Goal: Find specific page/section: Find specific page/section

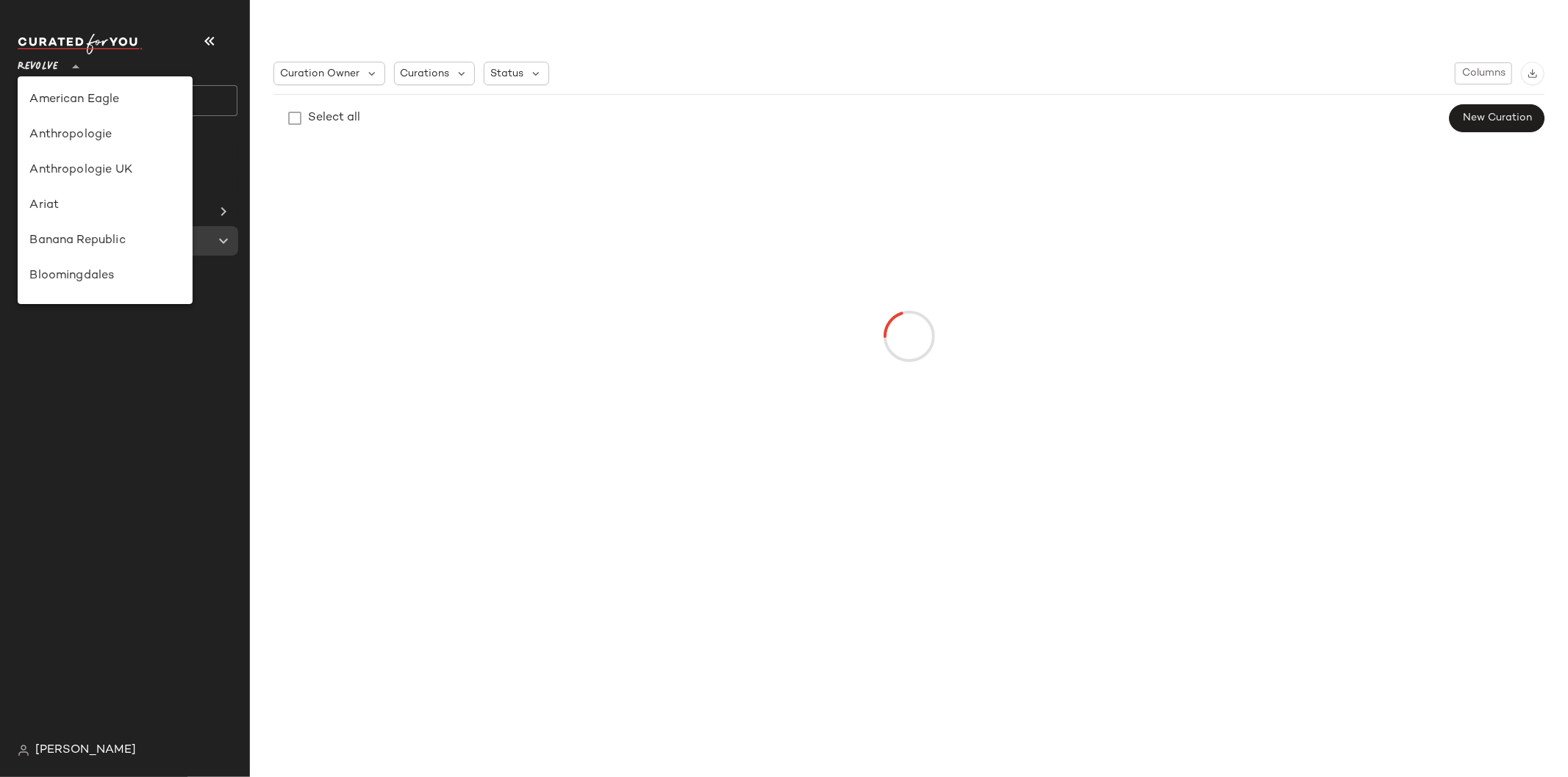
click at [46, 67] on span "Revolve" at bounding box center [38, 63] width 40 height 26
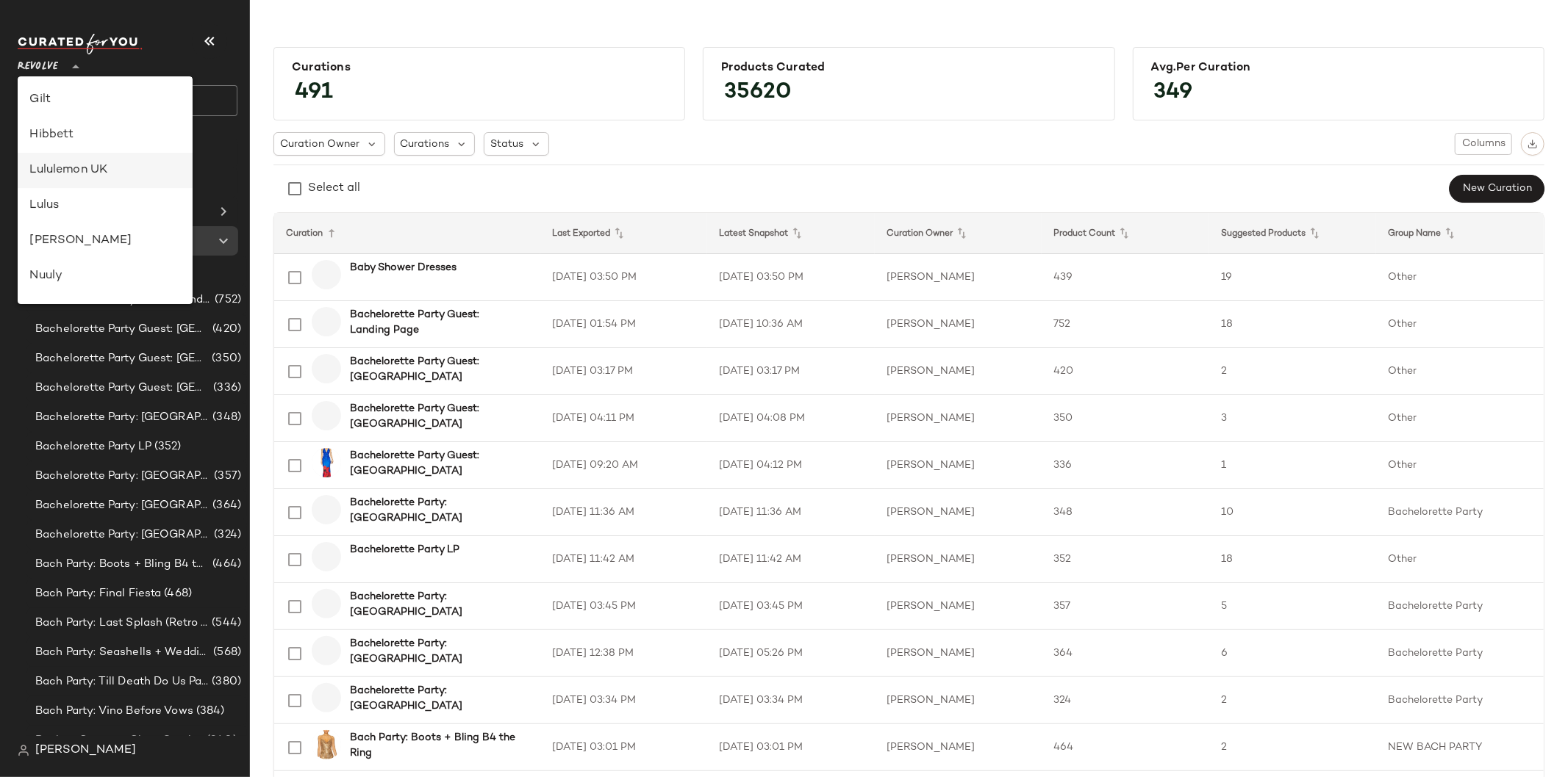
scroll to position [351, 0]
click at [81, 203] on div "Lulus" at bounding box center [104, 207] width 151 height 18
type input "**"
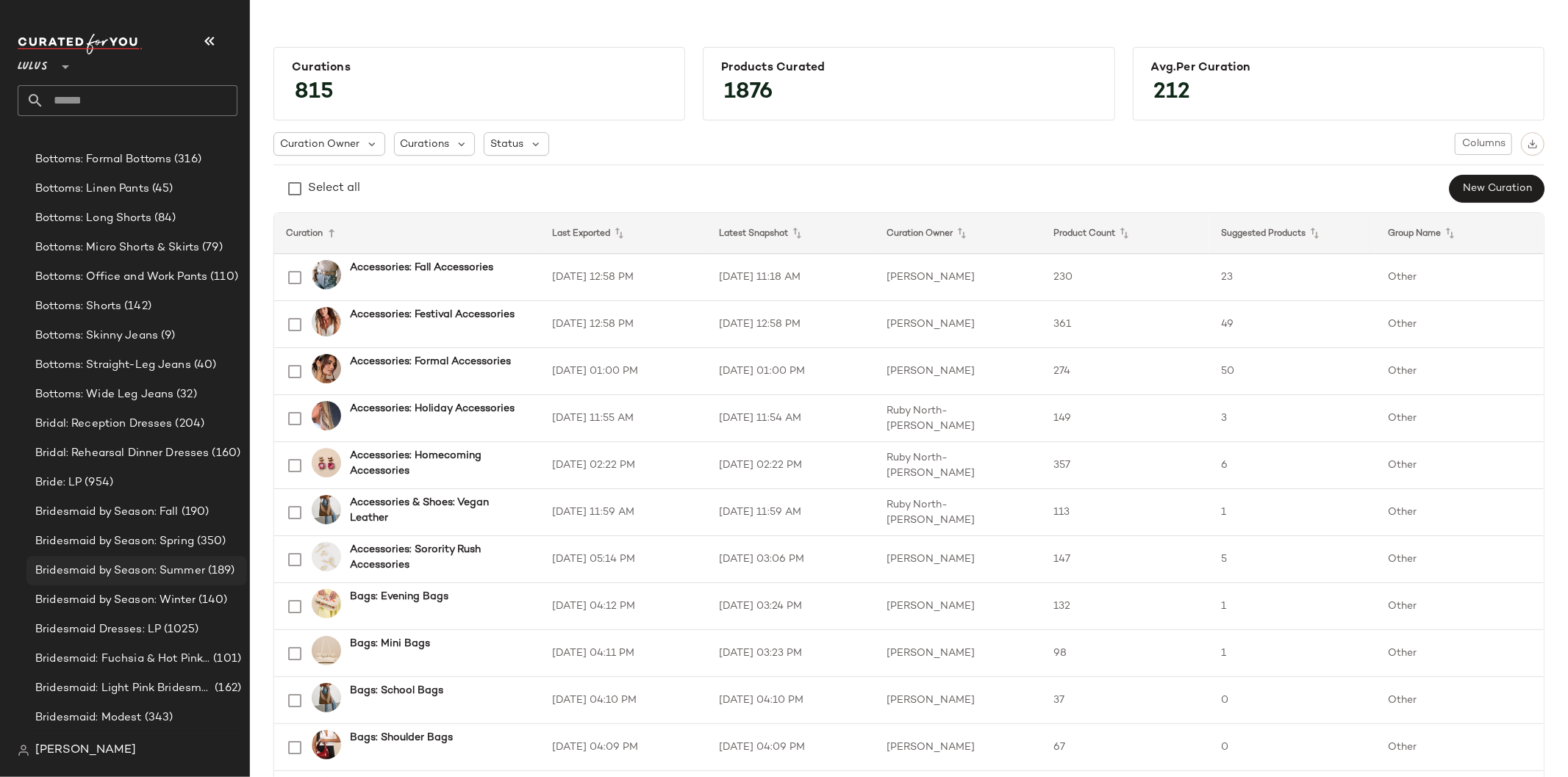
scroll to position [1524, 0]
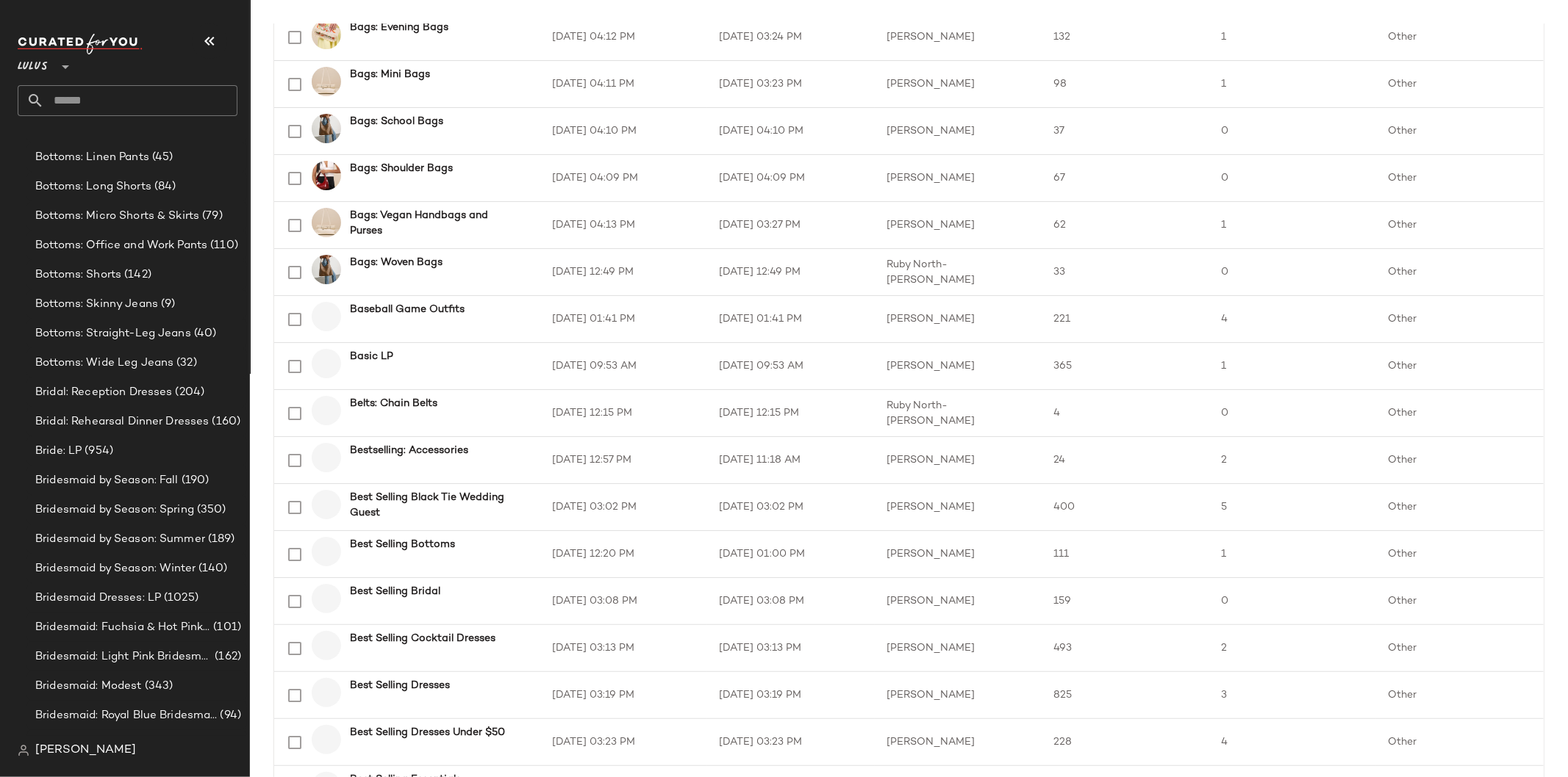
scroll to position [571, 0]
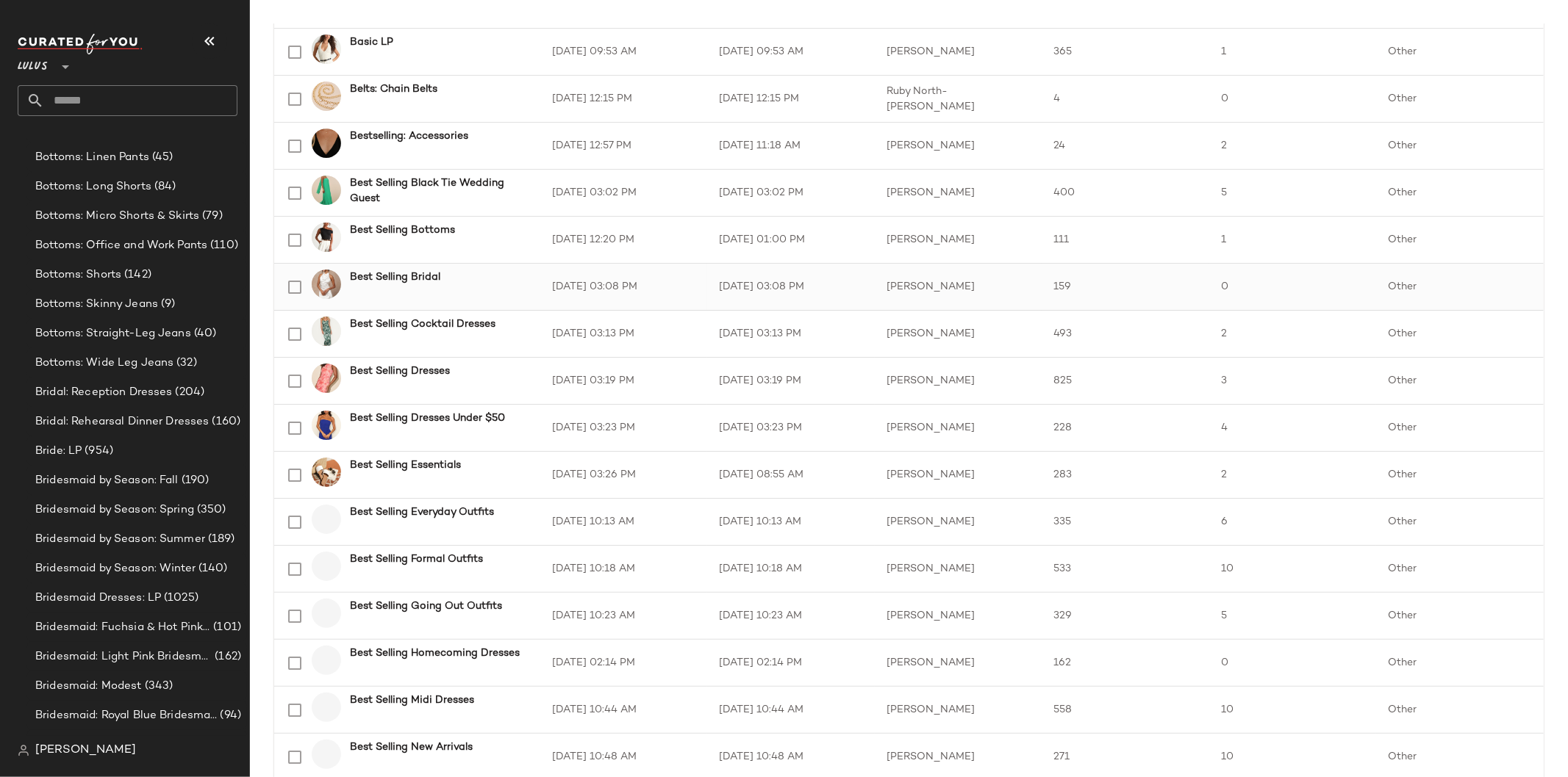
scroll to position [898, 0]
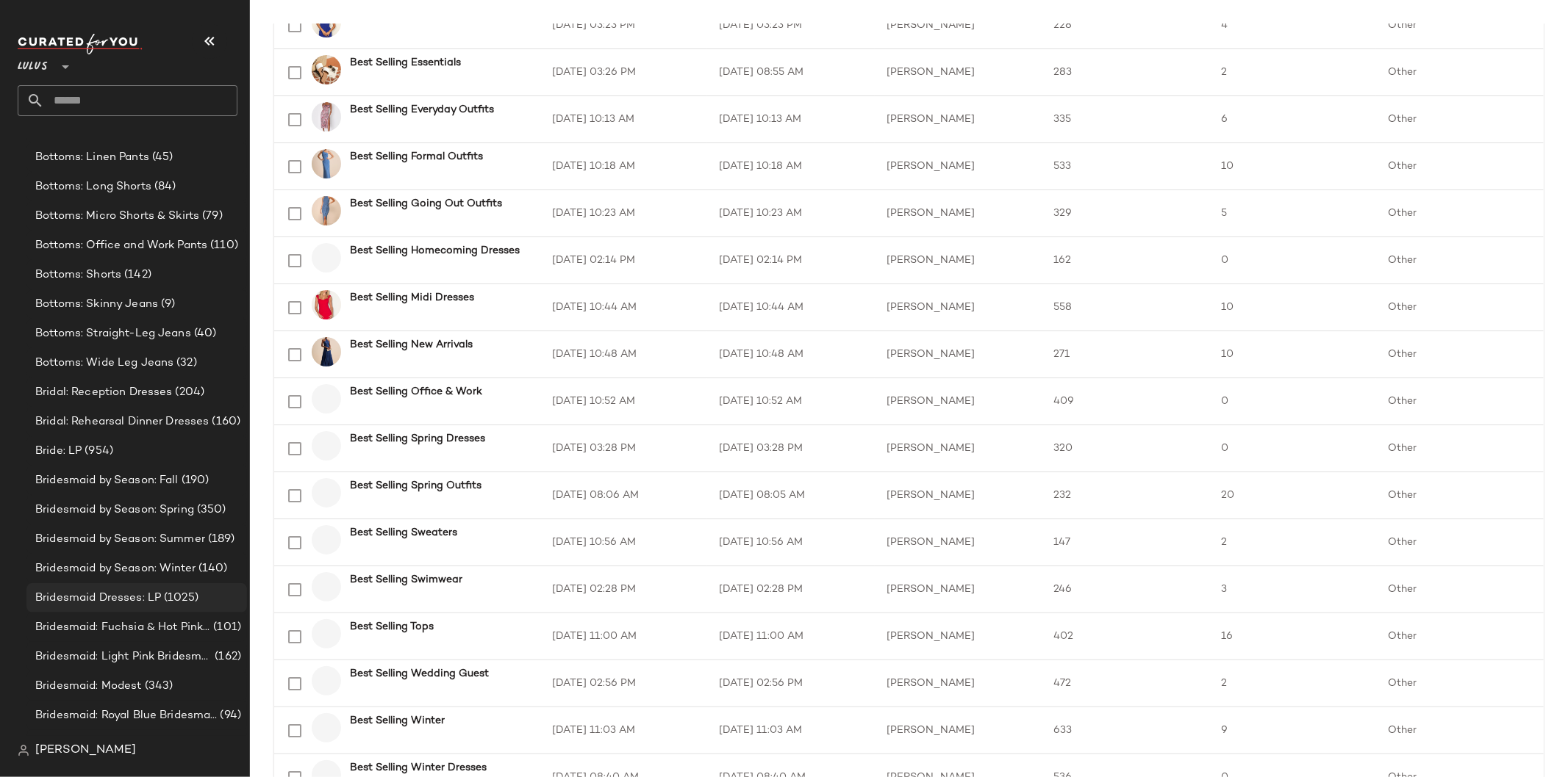
scroll to position [1387, 0]
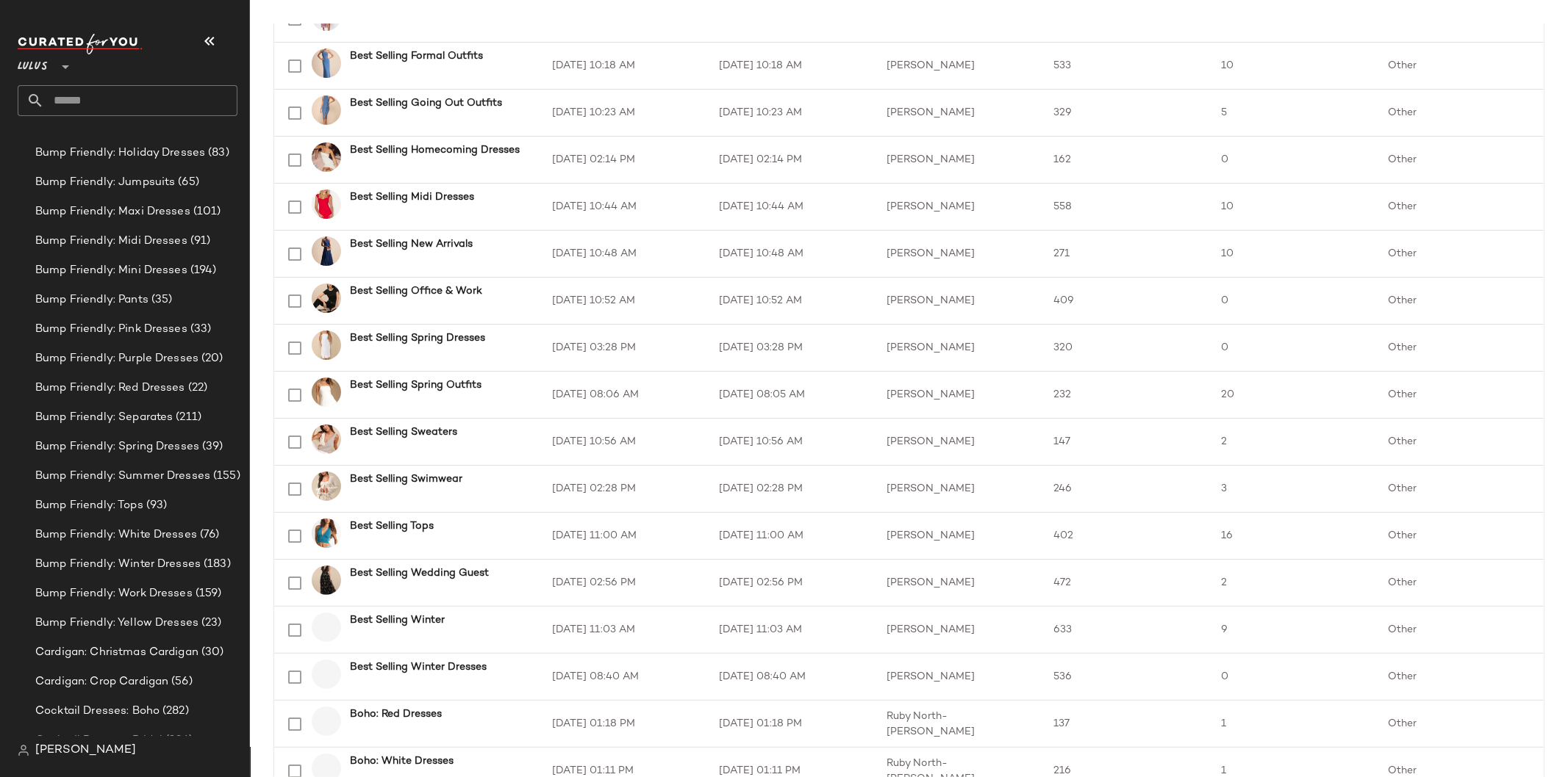
scroll to position [2537, 0]
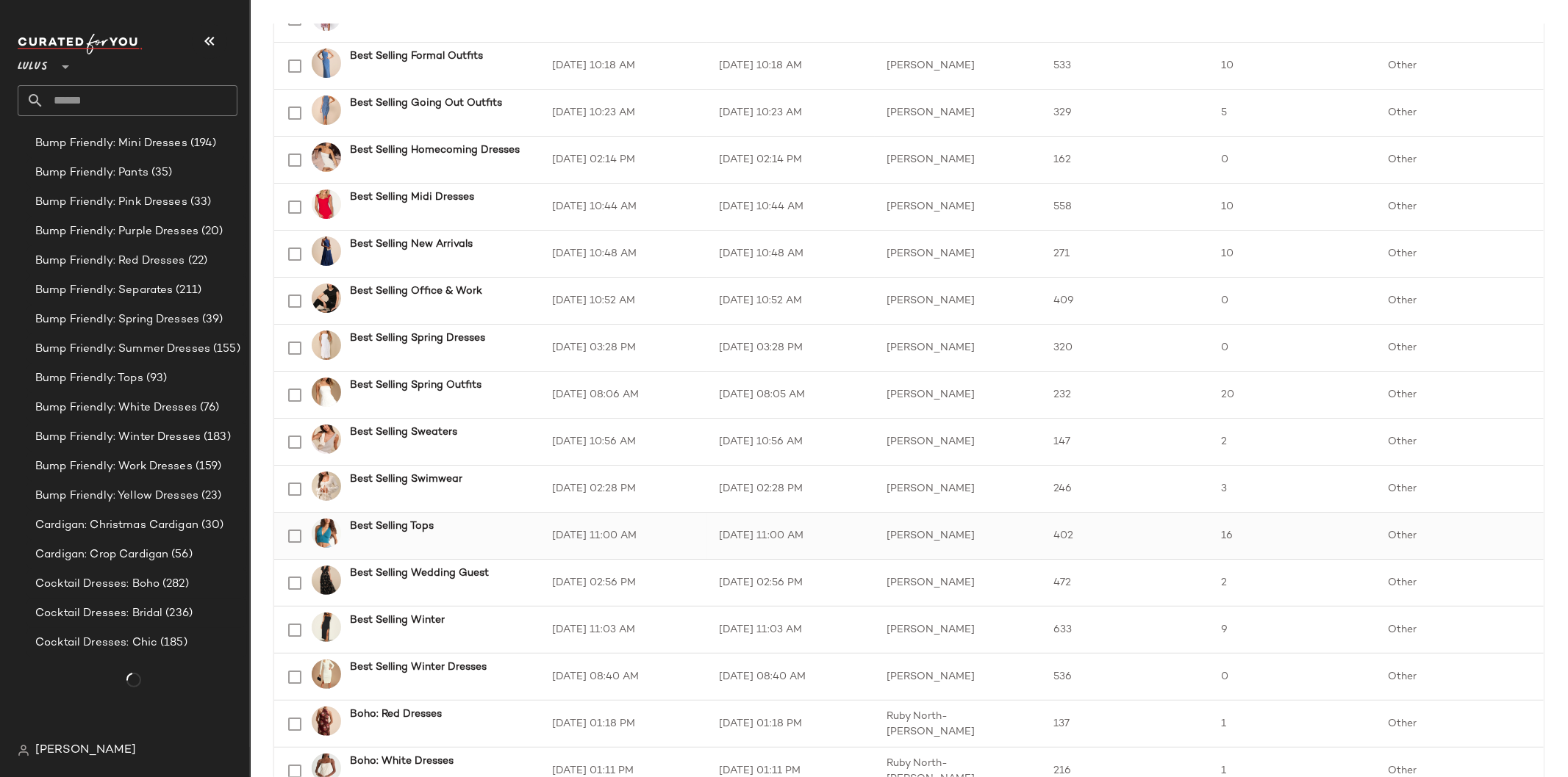
scroll to position [2489, 0]
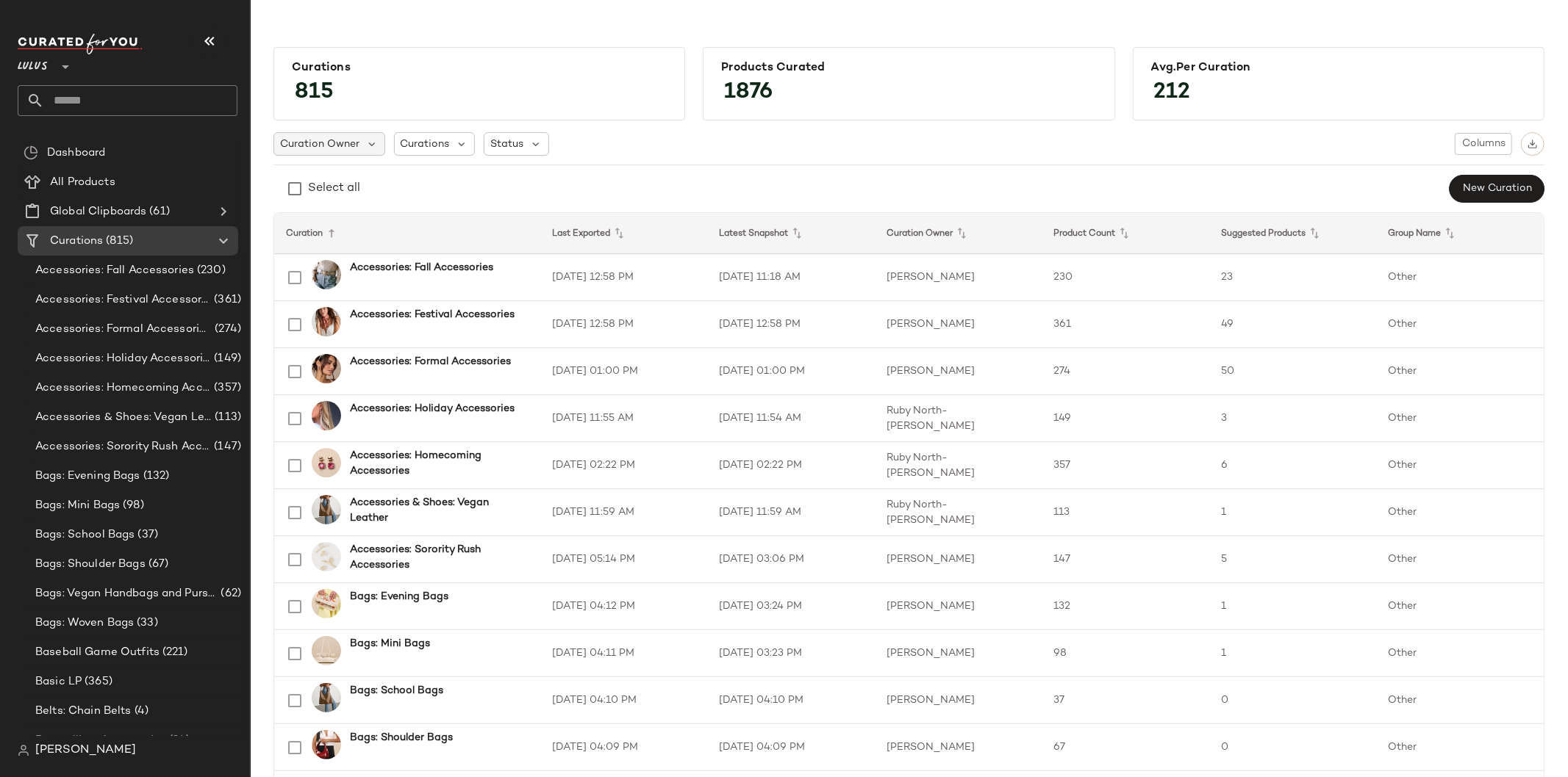
click at [483, 155] on div "Curation Owner" at bounding box center [516, 144] width 66 height 24
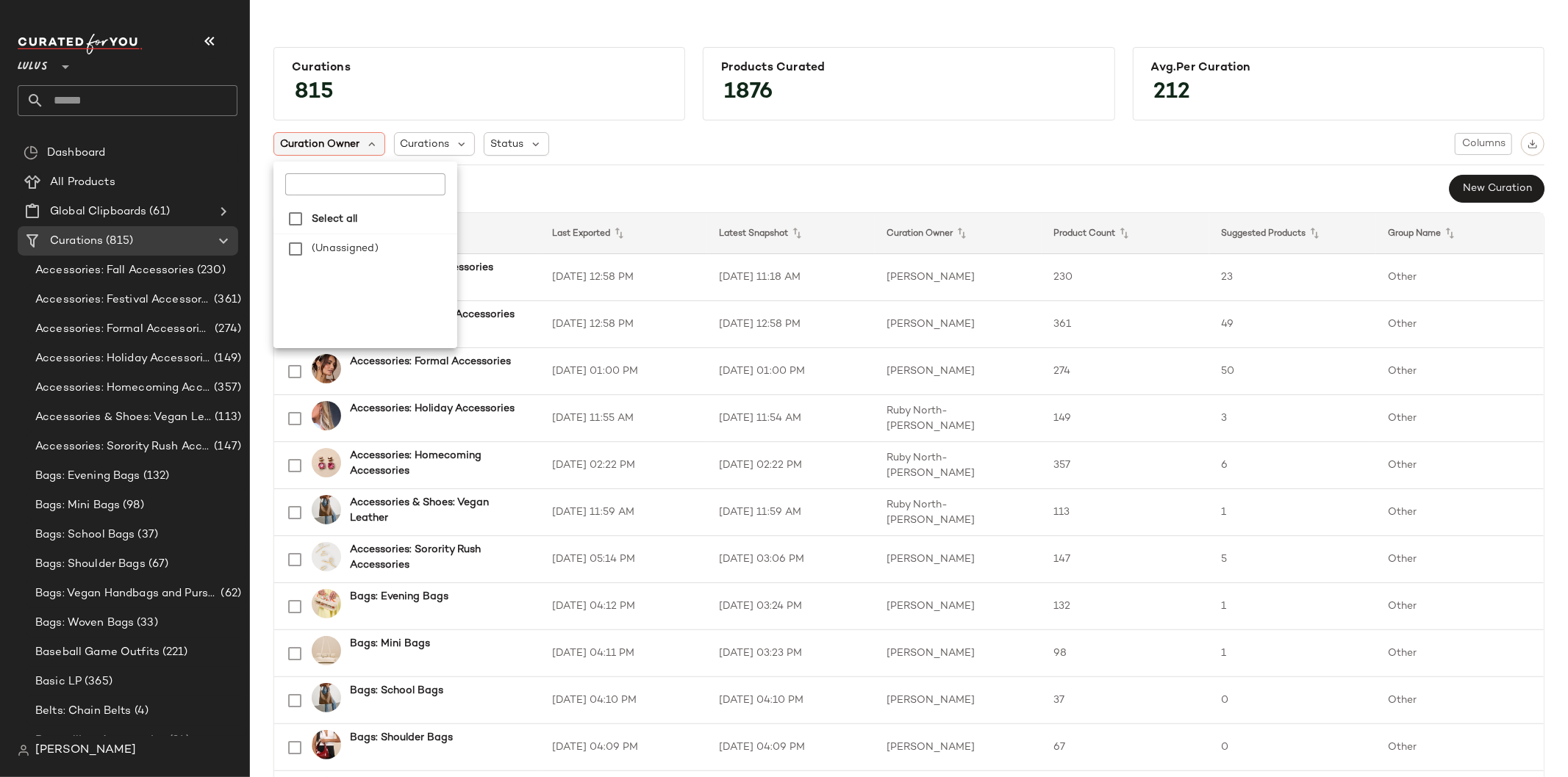
click at [358, 151] on div "Curation Owner" at bounding box center [330, 144] width 112 height 24
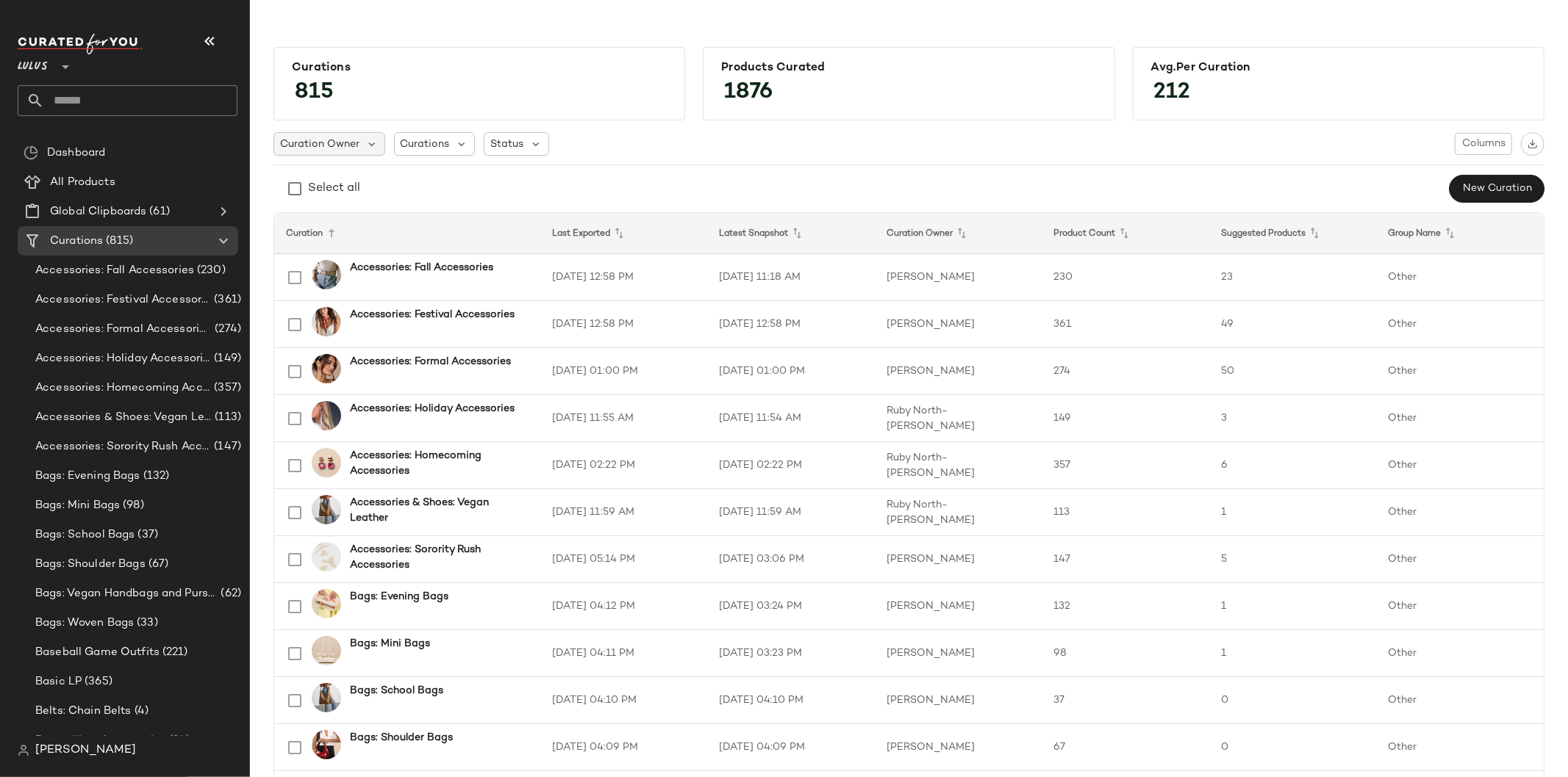
click at [483, 151] on div "Curation Owner" at bounding box center [516, 144] width 66 height 24
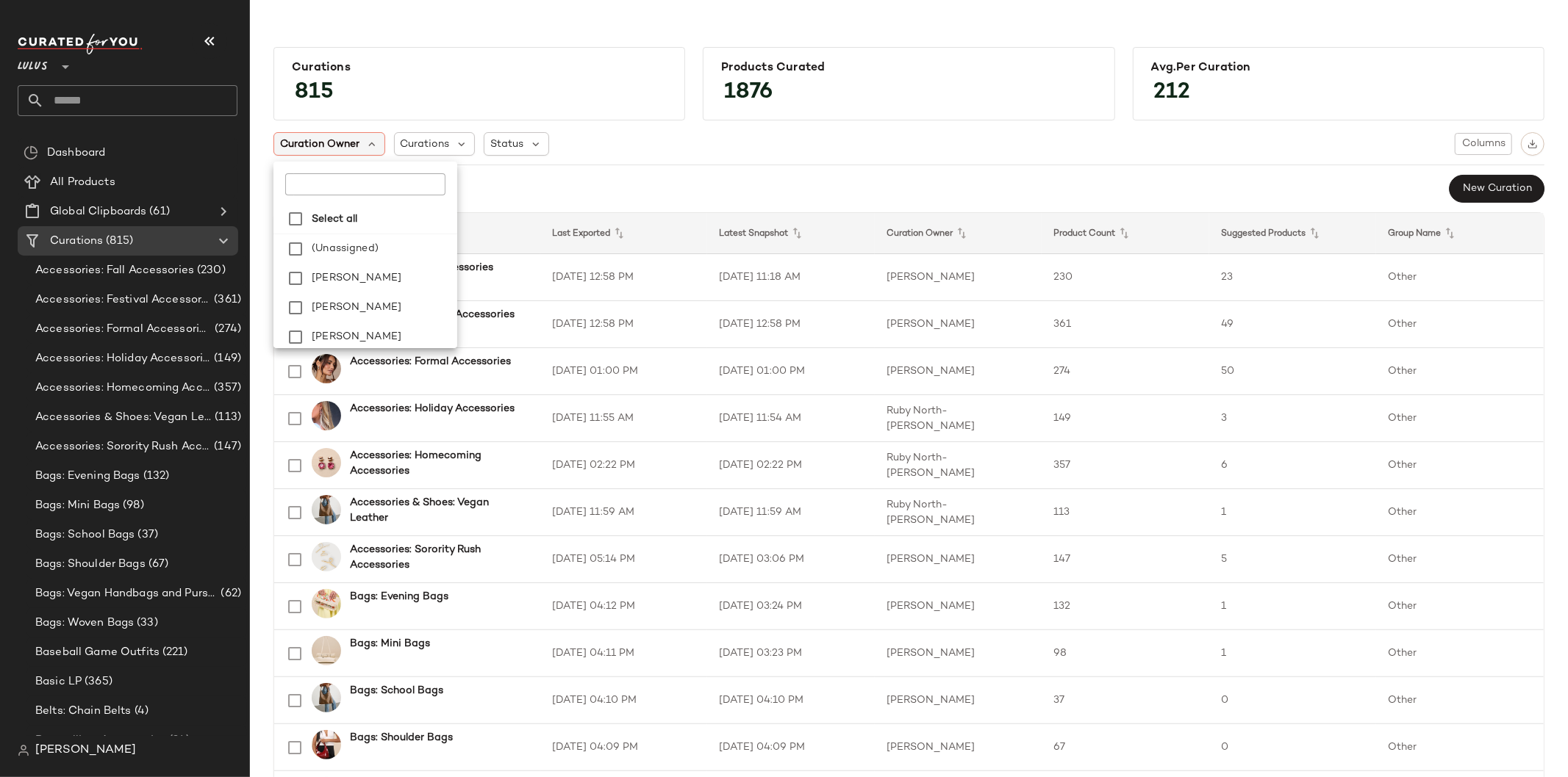
click at [358, 151] on div "Curation Owner" at bounding box center [330, 144] width 112 height 24
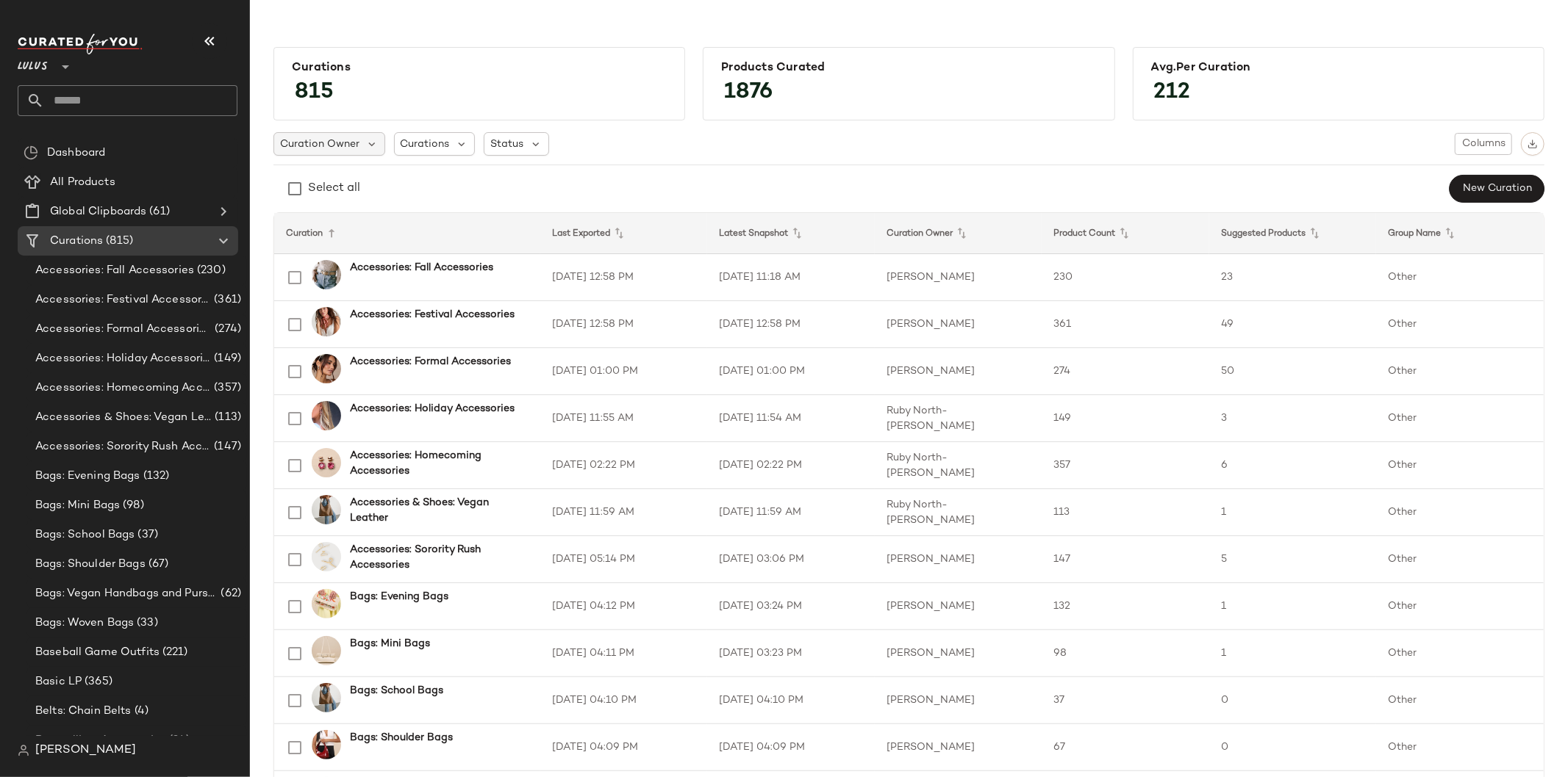
click at [483, 151] on div "Curation Owner" at bounding box center [516, 144] width 66 height 24
